Goal: Task Accomplishment & Management: Use online tool/utility

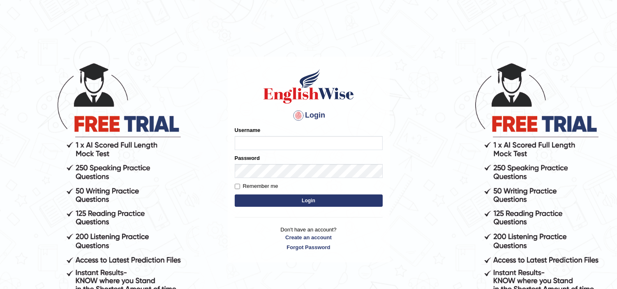
type input "jaspreet1991"
click at [293, 206] on button "Login" at bounding box center [309, 201] width 148 height 12
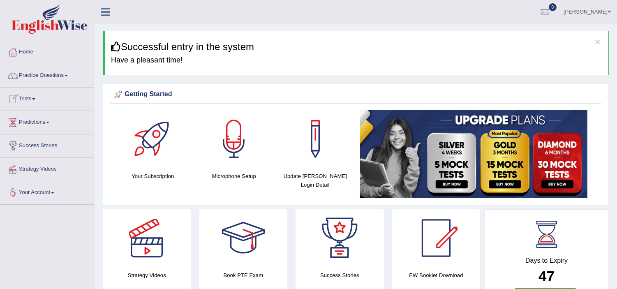
click at [30, 97] on link "Tests" at bounding box center [47, 98] width 94 height 21
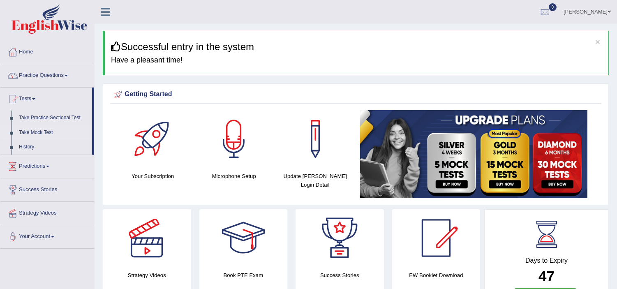
click at [34, 132] on link "Take Mock Test" at bounding box center [53, 132] width 77 height 15
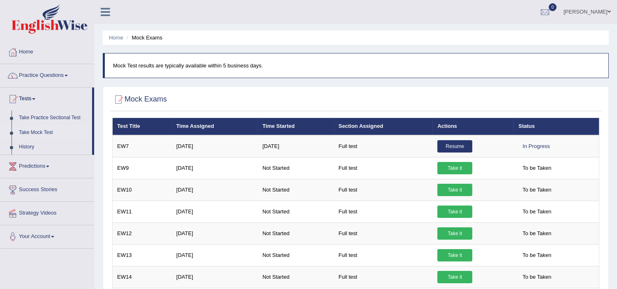
click at [448, 145] on link "Resume" at bounding box center [455, 146] width 35 height 12
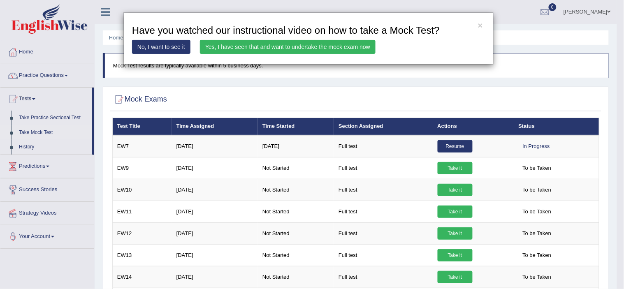
click at [278, 48] on link "Yes, I have seen that and want to undertake the mock exam now" at bounding box center [288, 47] width 176 height 14
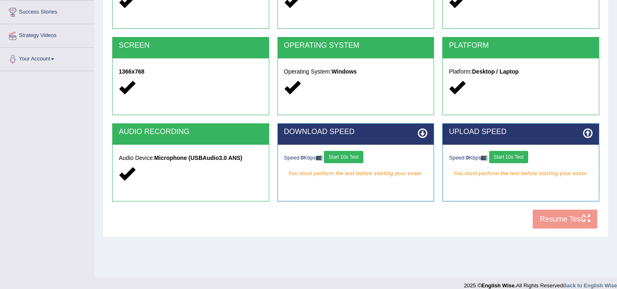
scroll to position [142, 0]
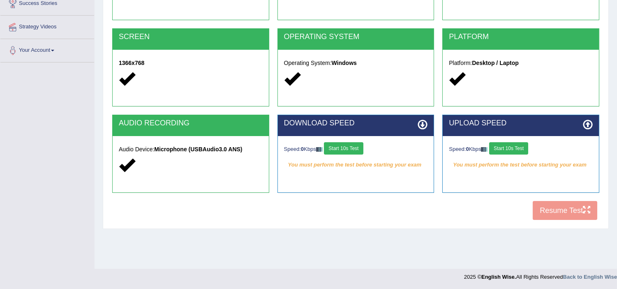
click at [348, 144] on button "Start 10s Test" at bounding box center [343, 148] width 39 height 12
click at [504, 148] on button "Start 10s Test" at bounding box center [508, 148] width 39 height 12
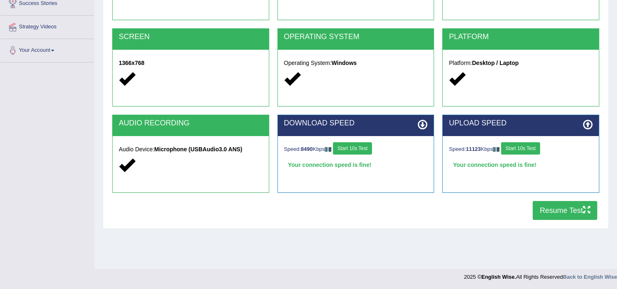
click at [548, 207] on button "Resume Test" at bounding box center [565, 210] width 65 height 19
